Goal: Information Seeking & Learning: Learn about a topic

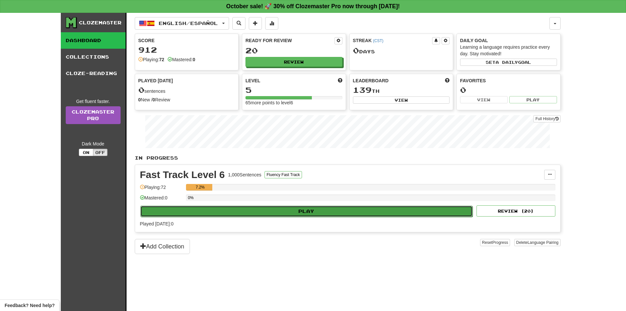
drag, startPoint x: 0, startPoint y: 0, endPoint x: 331, endPoint y: 215, distance: 394.3
click at [331, 215] on button "Play" at bounding box center [306, 210] width 333 height 11
select select "**"
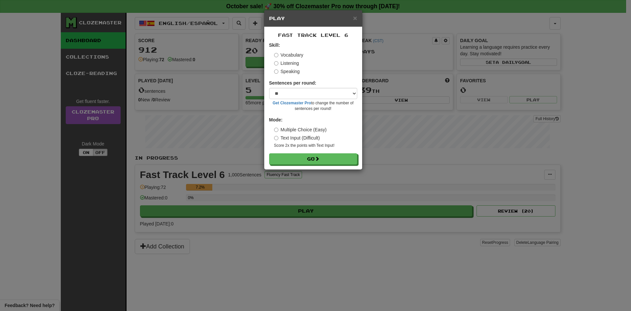
click at [281, 62] on label "Listening" at bounding box center [286, 63] width 25 height 7
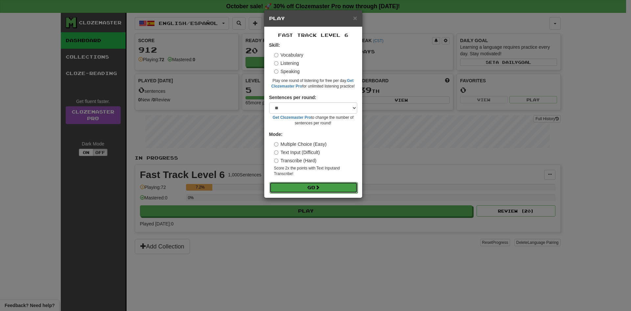
click at [320, 185] on span at bounding box center [317, 187] width 5 height 5
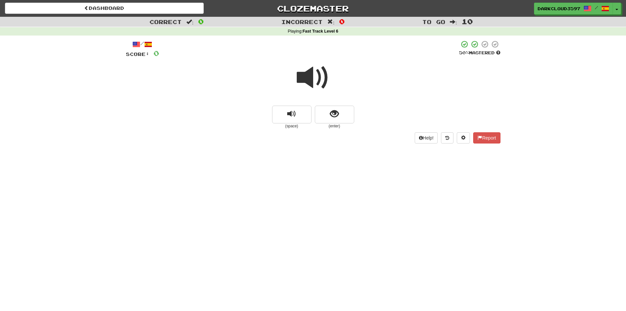
click at [552, 69] on div "Correct : 0 Incorrect : 0 To go : 10 Playing : Fast Track Level 6 / Score: 0 50…" at bounding box center [313, 85] width 626 height 136
click at [299, 116] on button "replay audio" at bounding box center [291, 114] width 39 height 18
click at [313, 86] on span at bounding box center [313, 77] width 33 height 33
click at [300, 119] on button "replay audio" at bounding box center [291, 114] width 39 height 18
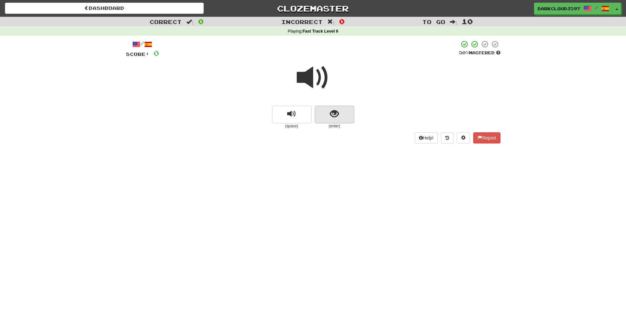
click at [354, 118] on div "(space) (enter)" at bounding box center [313, 116] width 375 height 23
click at [339, 120] on button "show sentence" at bounding box center [334, 114] width 39 height 18
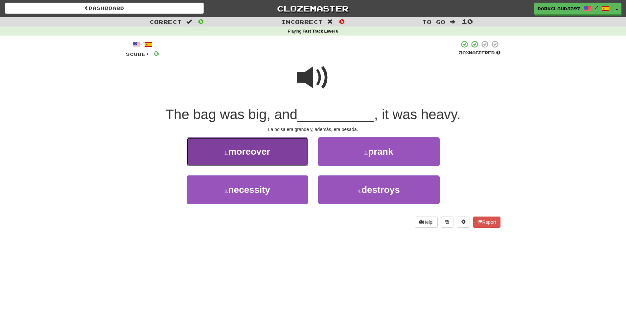
click at [269, 149] on span "moreover" at bounding box center [249, 151] width 42 height 10
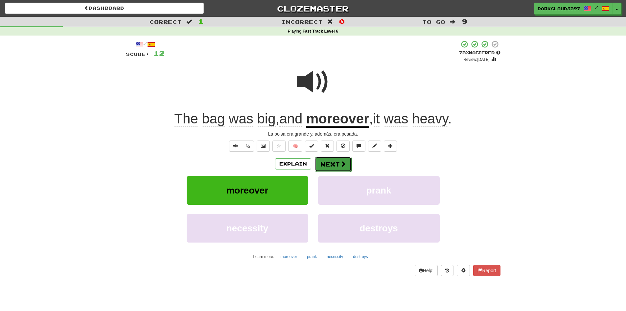
click at [337, 167] on button "Next" at bounding box center [333, 163] width 37 height 15
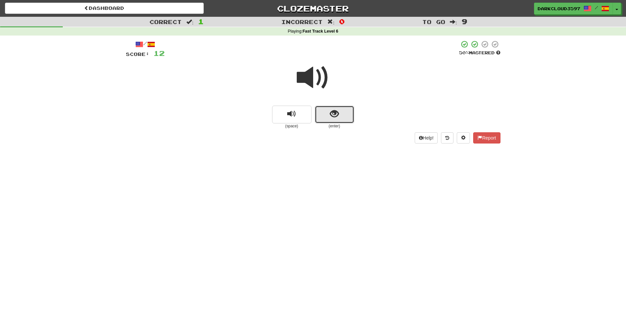
click at [342, 115] on button "show sentence" at bounding box center [334, 114] width 39 height 18
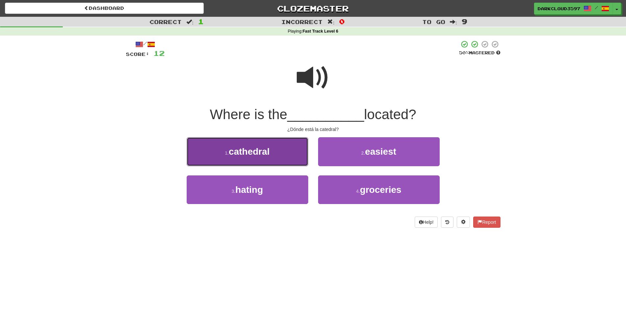
click at [266, 150] on span "cathedral" at bounding box center [249, 151] width 41 height 10
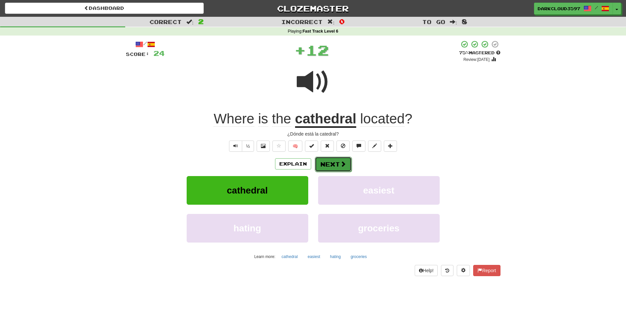
click at [342, 162] on span at bounding box center [343, 164] width 6 height 6
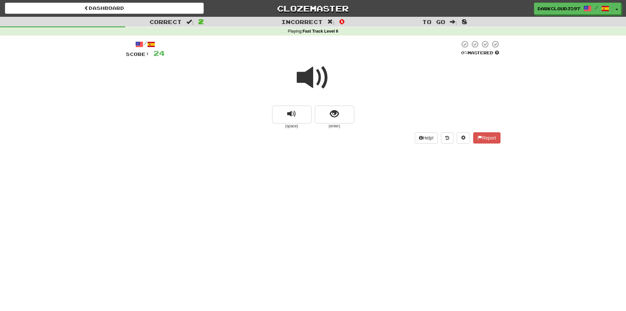
click at [568, 106] on div "Correct : 2 Incorrect : 0 To go : 8 Playing : Fast Track Level 6 / Score: 24 0 …" at bounding box center [313, 85] width 626 height 136
click at [287, 112] on button "replay audio" at bounding box center [291, 114] width 39 height 18
click at [119, 147] on div "Correct : 2 Incorrect : 0 To go : 8 Playing : Fast Track Level 6 / Score: 24 0 …" at bounding box center [313, 85] width 626 height 136
click at [317, 81] on span at bounding box center [313, 77] width 33 height 33
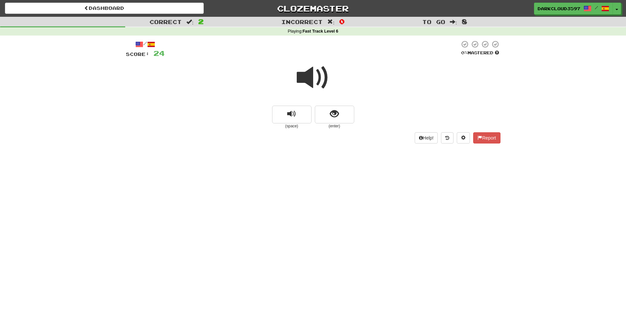
click at [317, 81] on span at bounding box center [313, 77] width 33 height 33
click at [300, 112] on button "replay audio" at bounding box center [291, 114] width 39 height 18
click at [342, 116] on button "show sentence" at bounding box center [334, 114] width 39 height 18
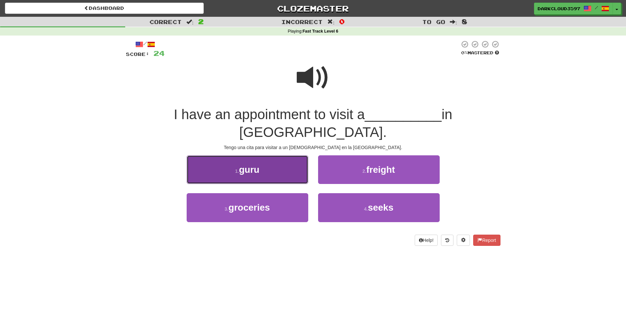
click at [283, 155] on button "1 . guru" at bounding box center [248, 169] width 122 height 29
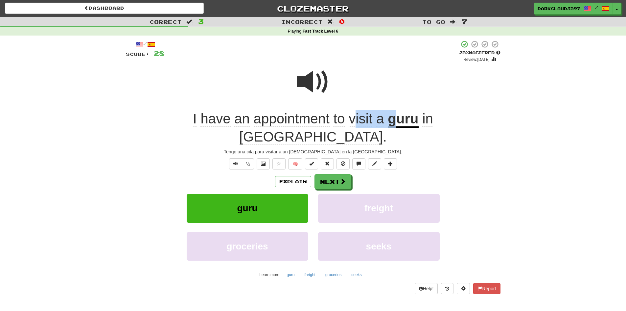
drag, startPoint x: 334, startPoint y: 121, endPoint x: 374, endPoint y: 119, distance: 39.8
click at [374, 119] on div "I have an appointment to visit a guru in [GEOGRAPHIC_DATA] ." at bounding box center [313, 128] width 375 height 36
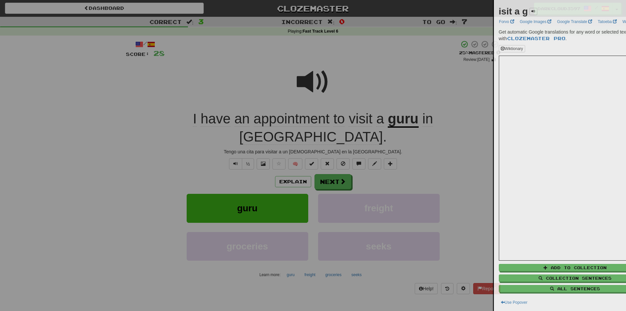
click at [471, 135] on div at bounding box center [313, 155] width 626 height 311
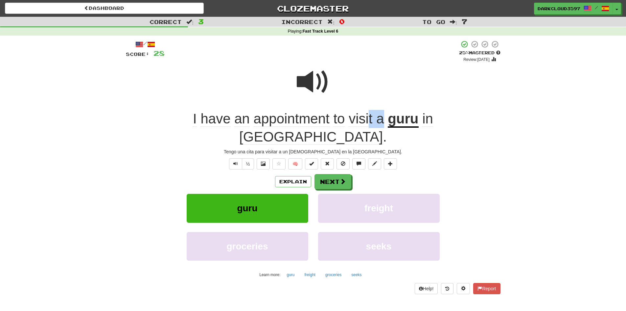
drag, startPoint x: 350, startPoint y: 119, endPoint x: 364, endPoint y: 120, distance: 14.2
click at [364, 120] on span "I have an appointment to visit a" at bounding box center [290, 119] width 195 height 16
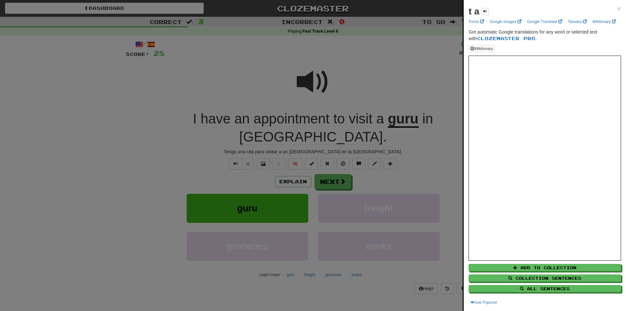
click at [617, 9] on div "t a × Forvo Google Images Google Translate Tatoeba Wiktionary Get automatic Goo…" at bounding box center [545, 155] width 162 height 311
click at [617, 9] on span "×" at bounding box center [619, 9] width 4 height 8
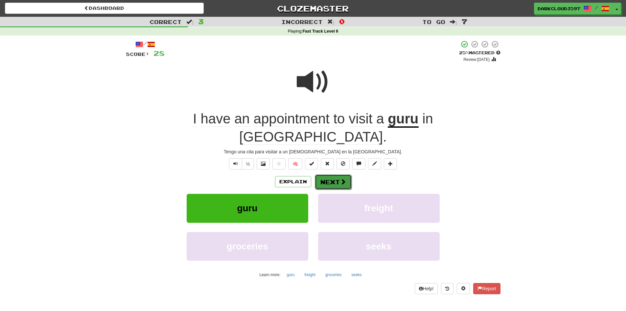
click at [337, 174] on button "Next" at bounding box center [333, 181] width 37 height 15
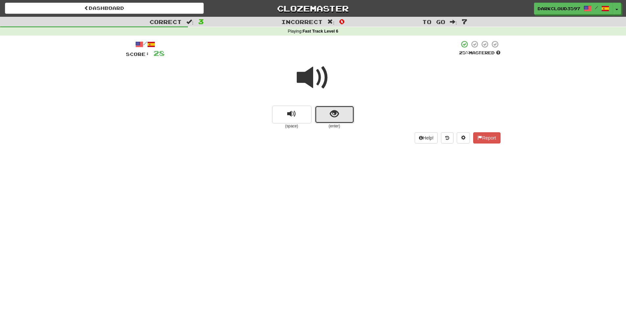
click at [346, 119] on button "show sentence" at bounding box center [334, 114] width 39 height 18
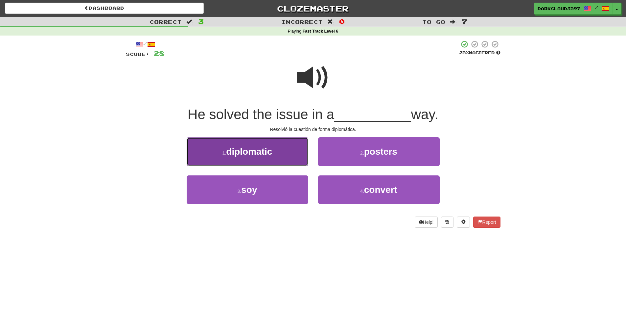
click at [260, 148] on span "diplomatic" at bounding box center [249, 151] width 46 height 10
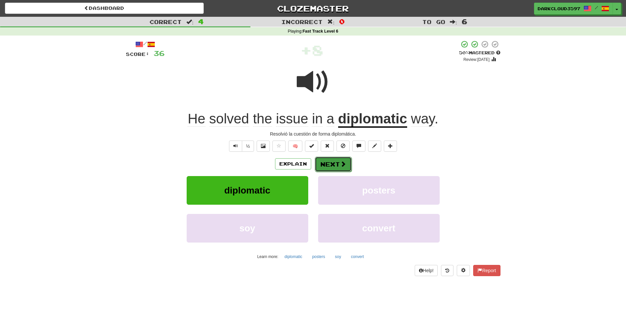
click at [331, 163] on button "Next" at bounding box center [333, 163] width 37 height 15
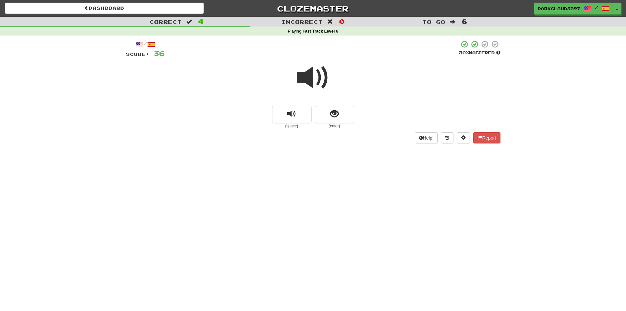
click at [305, 72] on span at bounding box center [313, 77] width 33 height 33
click at [295, 110] on span "replay audio" at bounding box center [291, 113] width 9 height 9
click at [321, 113] on button "show sentence" at bounding box center [334, 114] width 39 height 18
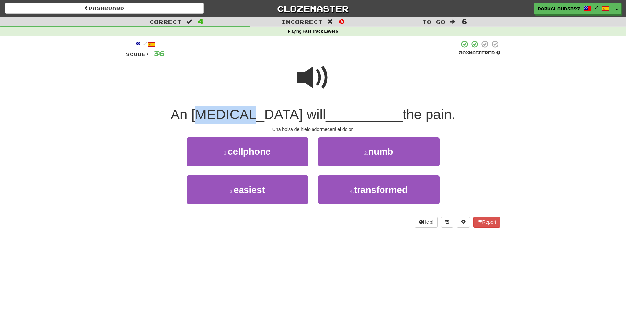
drag, startPoint x: 268, startPoint y: 114, endPoint x: 221, endPoint y: 110, distance: 47.2
click at [221, 110] on span "An [MEDICAL_DATA] will" at bounding box center [248, 113] width 155 height 15
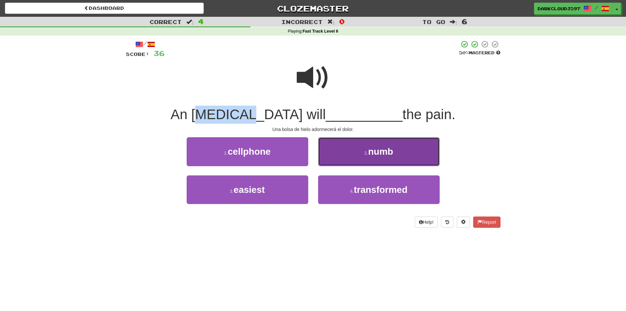
click at [390, 156] on span "numb" at bounding box center [380, 151] width 25 height 10
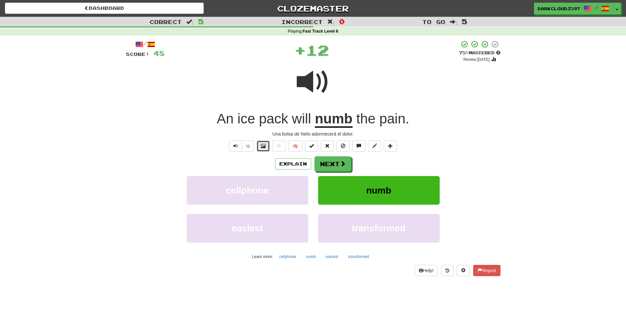
click at [260, 145] on button at bounding box center [263, 145] width 13 height 11
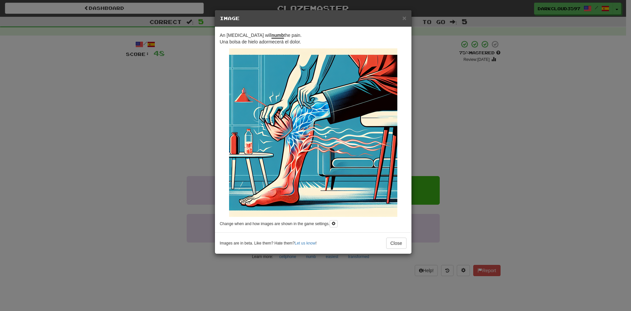
click at [503, 136] on div "× Image An [MEDICAL_DATA] will numb the pain. Una bolsa de hielo adormecerá el …" at bounding box center [315, 155] width 631 height 311
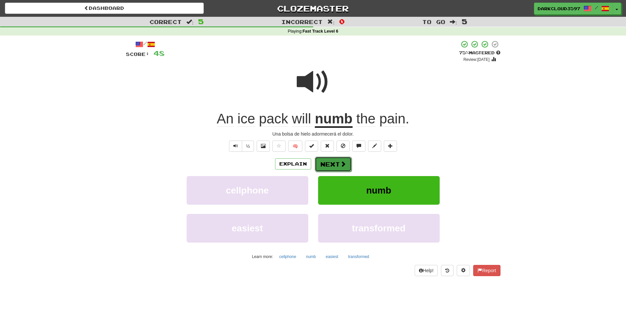
click at [331, 166] on button "Next" at bounding box center [333, 163] width 37 height 15
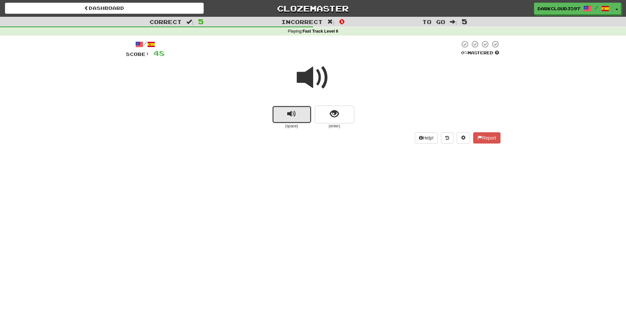
click at [281, 119] on button "replay audio" at bounding box center [291, 114] width 39 height 18
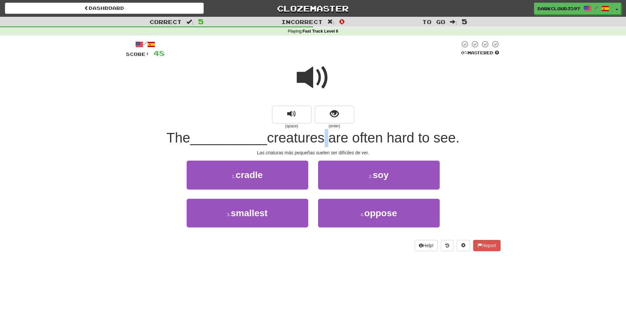
click at [324, 135] on span "creatures are often hard to see." at bounding box center [363, 137] width 193 height 15
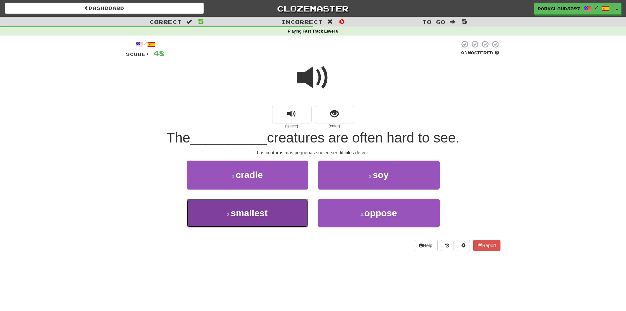
click at [277, 220] on button "3. smallest" at bounding box center [248, 212] width 122 height 29
click at [277, 189] on button "1. cradle" at bounding box center [248, 174] width 122 height 29
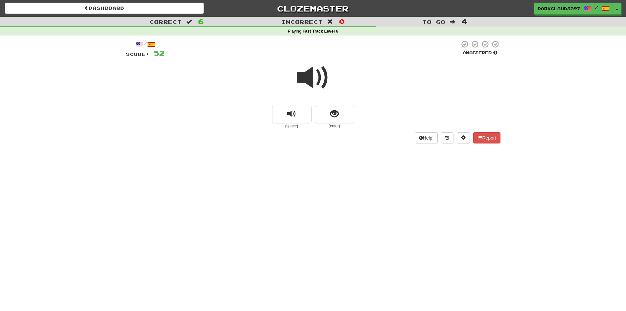
click at [322, 67] on span at bounding box center [313, 77] width 33 height 33
click at [304, 83] on span at bounding box center [313, 77] width 33 height 33
drag, startPoint x: 306, startPoint y: 80, endPoint x: 370, endPoint y: 58, distance: 67.3
click at [306, 80] on span at bounding box center [313, 77] width 33 height 33
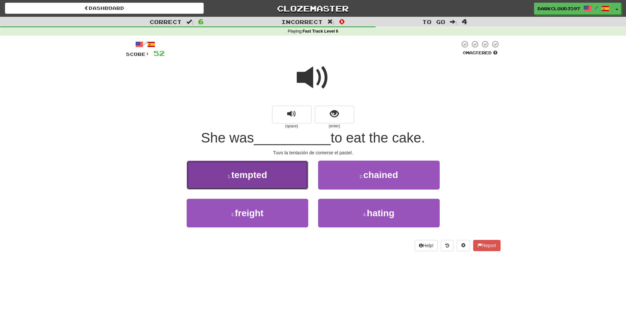
click at [256, 176] on span "tempted" at bounding box center [249, 175] width 36 height 10
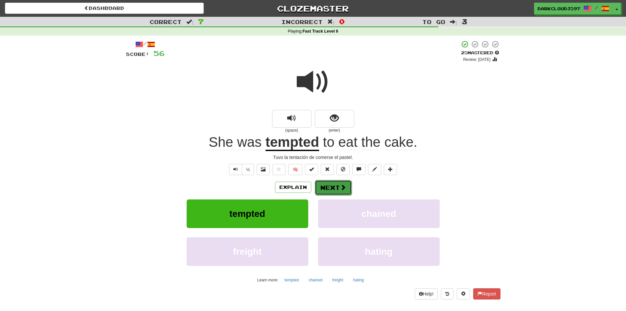
click at [329, 191] on button "Next" at bounding box center [333, 187] width 37 height 15
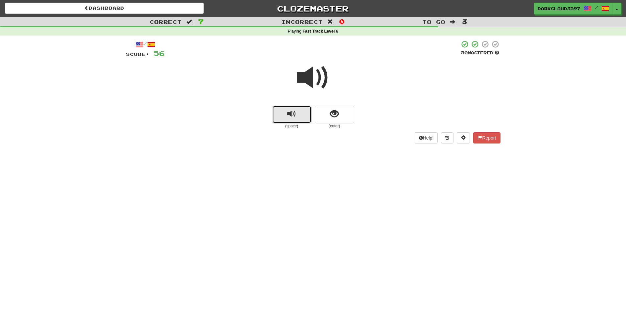
click at [296, 118] on button "replay audio" at bounding box center [291, 114] width 39 height 18
click at [300, 114] on button "replay audio" at bounding box center [291, 114] width 39 height 18
click at [334, 113] on span "show sentence" at bounding box center [334, 113] width 9 height 9
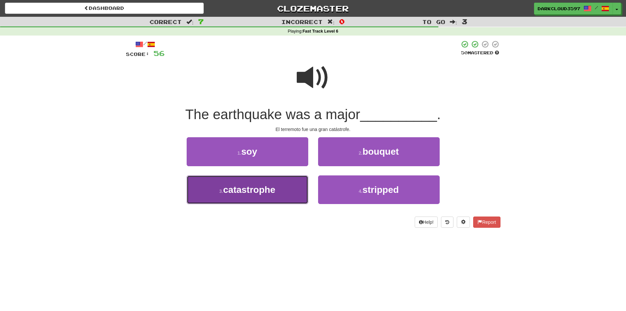
click at [287, 182] on button "3 . catastrophe" at bounding box center [248, 189] width 122 height 29
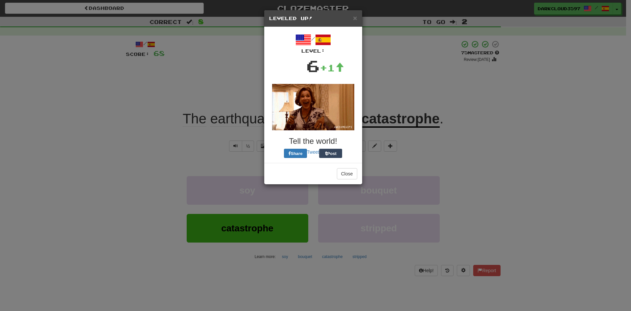
click at [410, 112] on div "× Leveled Up! / Level: 6 +1 Tell the world! Share Tweet Post Close" at bounding box center [315, 155] width 631 height 311
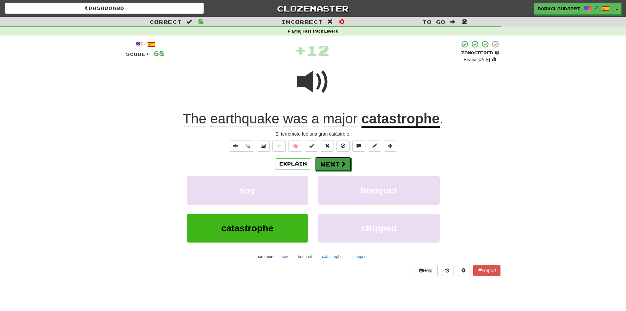
click at [334, 165] on button "Next" at bounding box center [333, 163] width 37 height 15
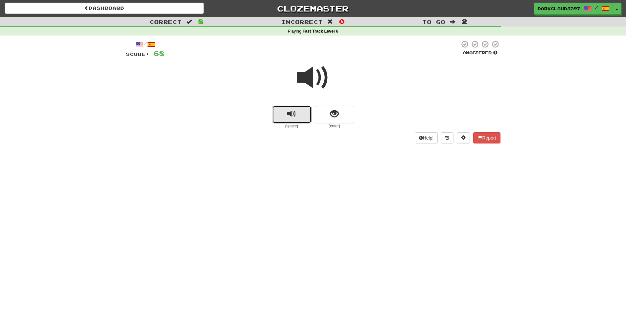
drag, startPoint x: 293, startPoint y: 116, endPoint x: 366, endPoint y: 53, distance: 96.7
click at [293, 116] on span "replay audio" at bounding box center [291, 113] width 9 height 9
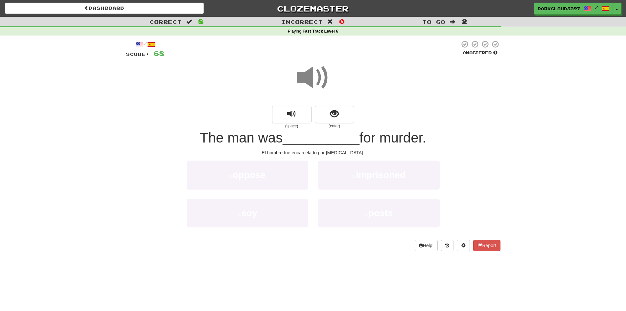
click at [366, 53] on div at bounding box center [312, 49] width 295 height 18
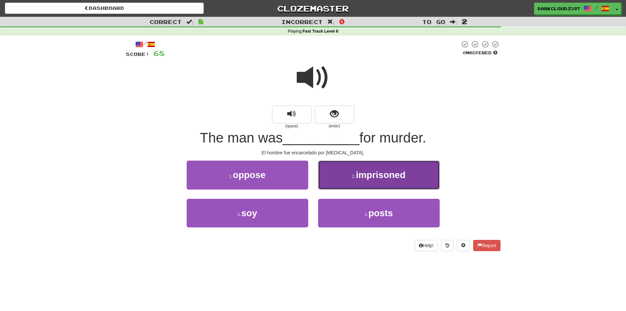
click at [400, 174] on span "imprisoned" at bounding box center [381, 175] width 50 height 10
